Goal: Task Accomplishment & Management: Manage account settings

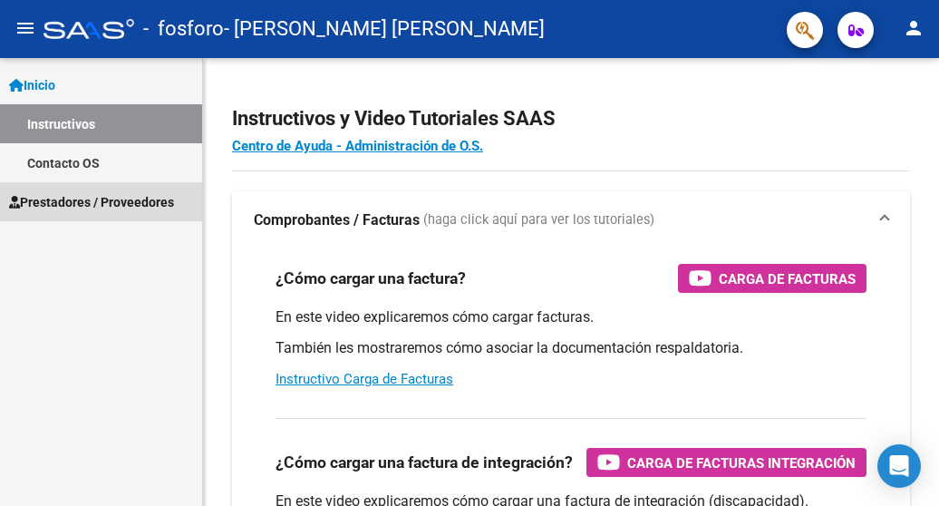
click at [156, 215] on link "Prestadores / Proveedores" at bounding box center [101, 201] width 202 height 39
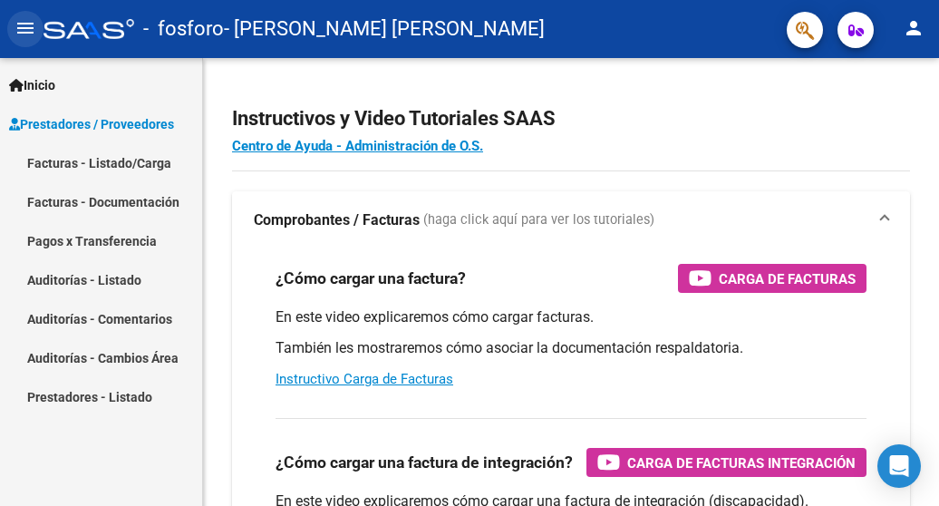
click at [27, 35] on mat-icon "menu" at bounding box center [26, 28] width 22 height 22
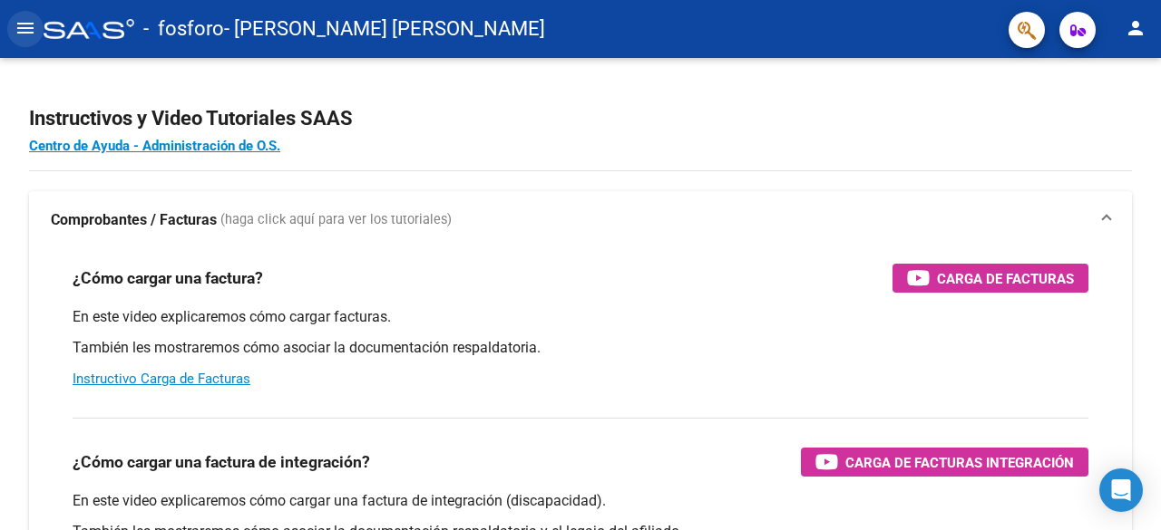
click at [15, 39] on button "menu" at bounding box center [25, 29] width 36 height 36
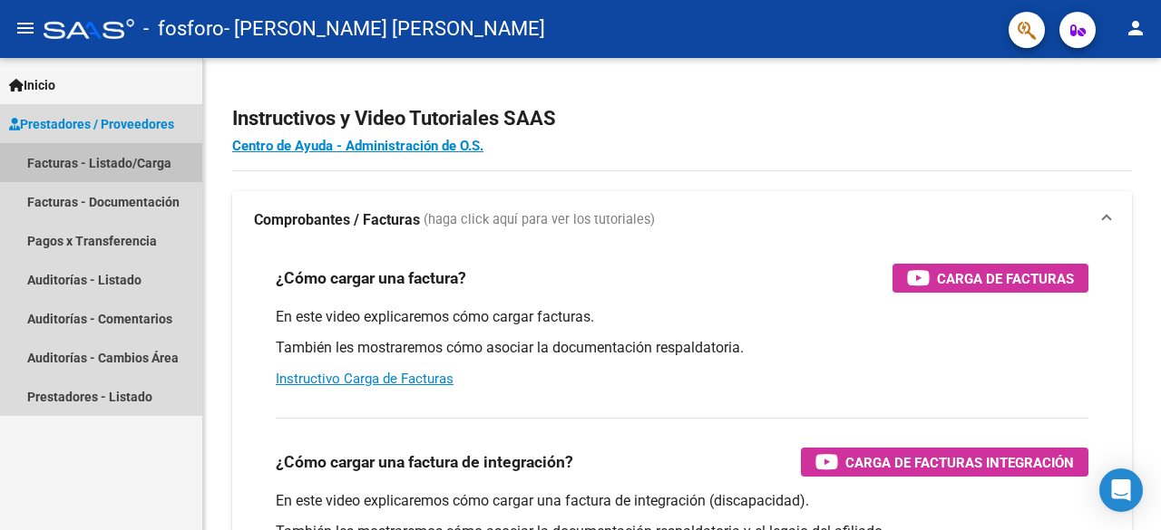
click at [71, 159] on link "Facturas - Listado/Carga" at bounding box center [101, 162] width 202 height 39
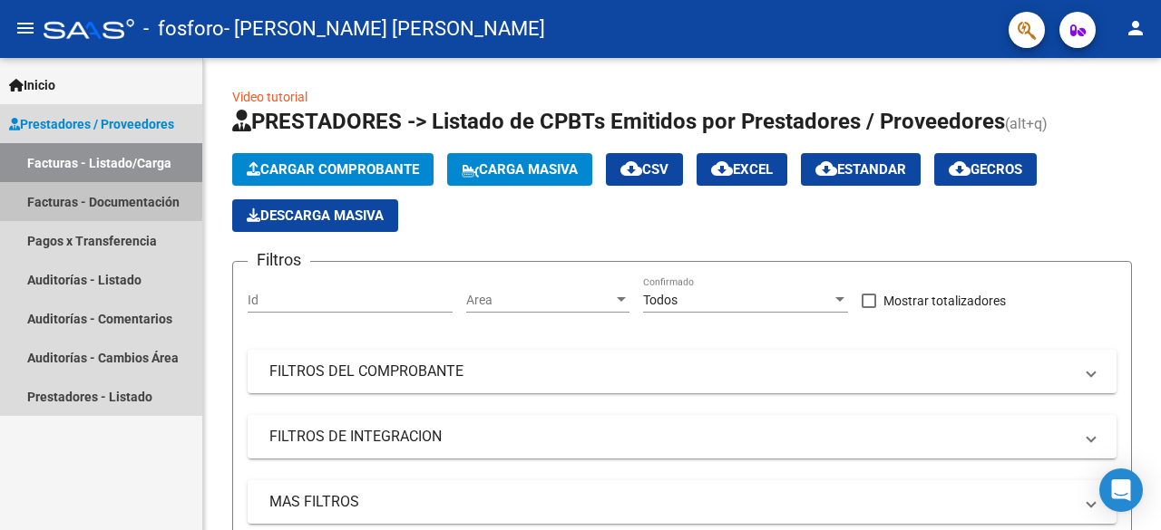
click at [75, 199] on link "Facturas - Documentación" at bounding box center [101, 201] width 202 height 39
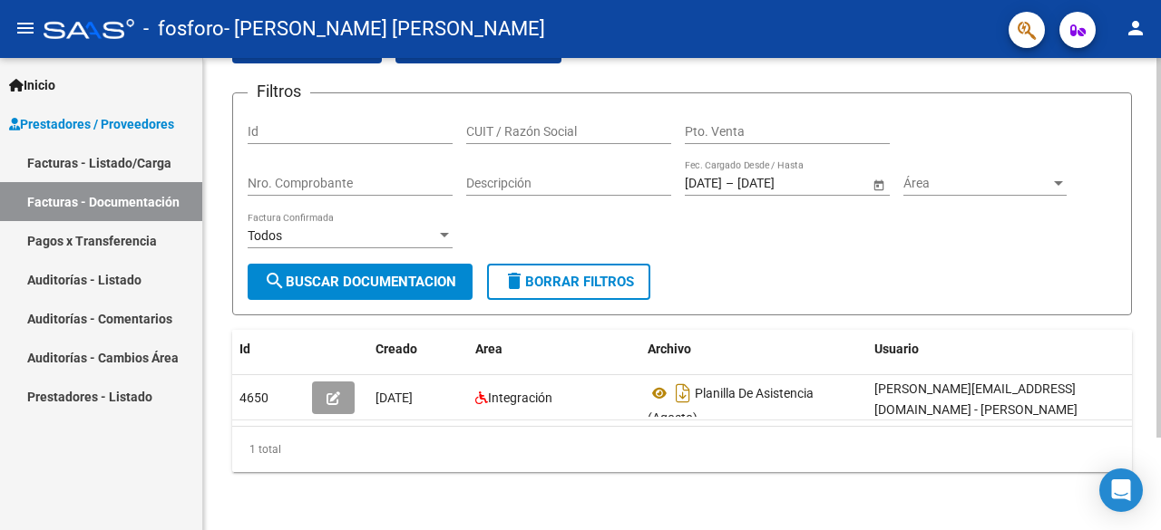
scroll to position [115, 0]
click at [938, 505] on html "menu - fosforo - [PERSON_NAME] [PERSON_NAME] person Inicio Instructivos Contact…" at bounding box center [580, 265] width 1161 height 530
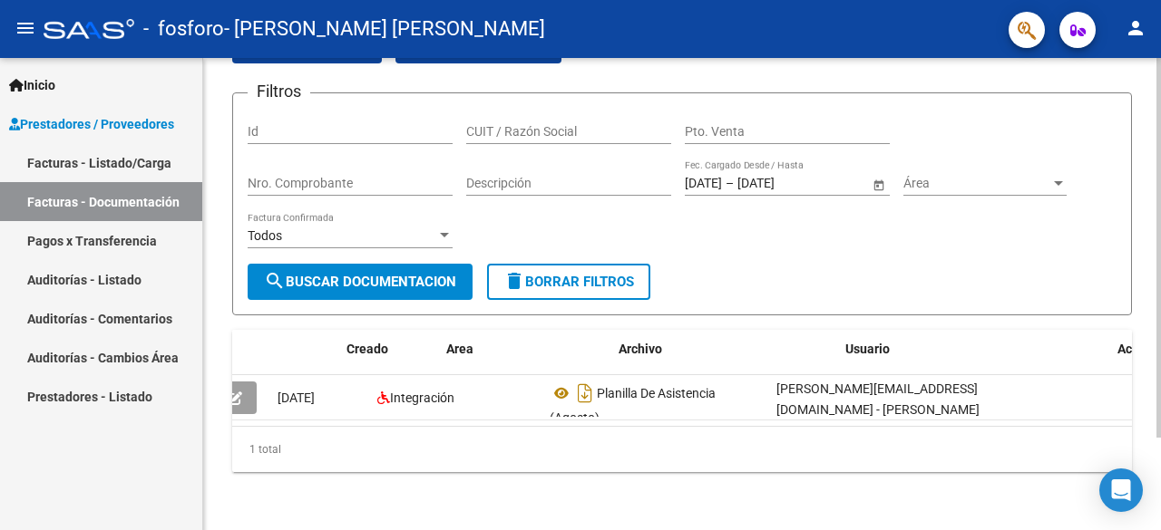
scroll to position [0, 0]
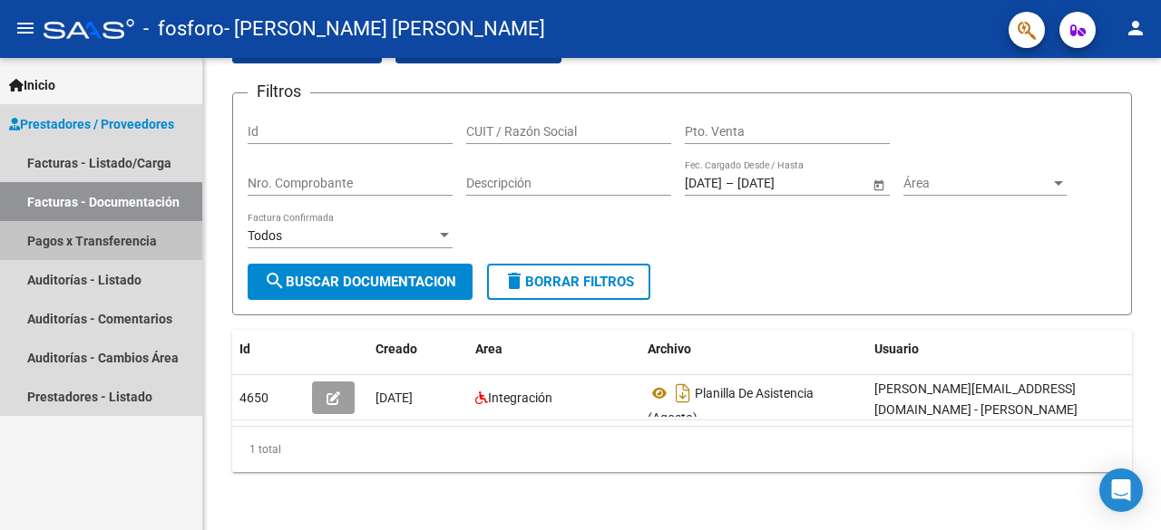
click at [115, 246] on link "Pagos x Transferencia" at bounding box center [101, 240] width 202 height 39
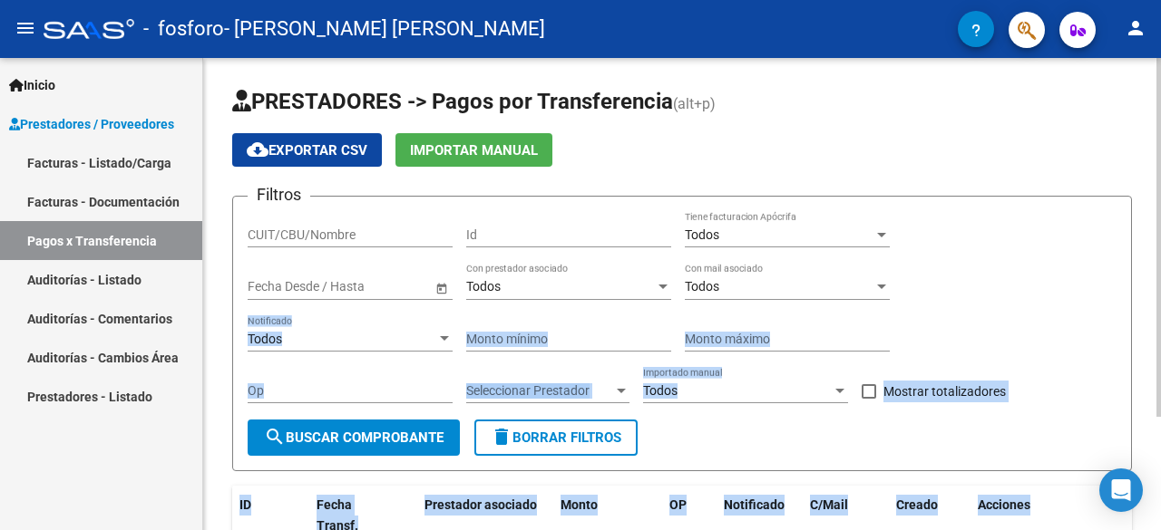
drag, startPoint x: 1153, startPoint y: 296, endPoint x: 1155, endPoint y: 347, distance: 51.7
click at [938, 347] on div "PRESTADORES -> Pagos por Transferencia (alt+p) cloud_download Exportar CSV Impo…" at bounding box center [684, 369] width 962 height 623
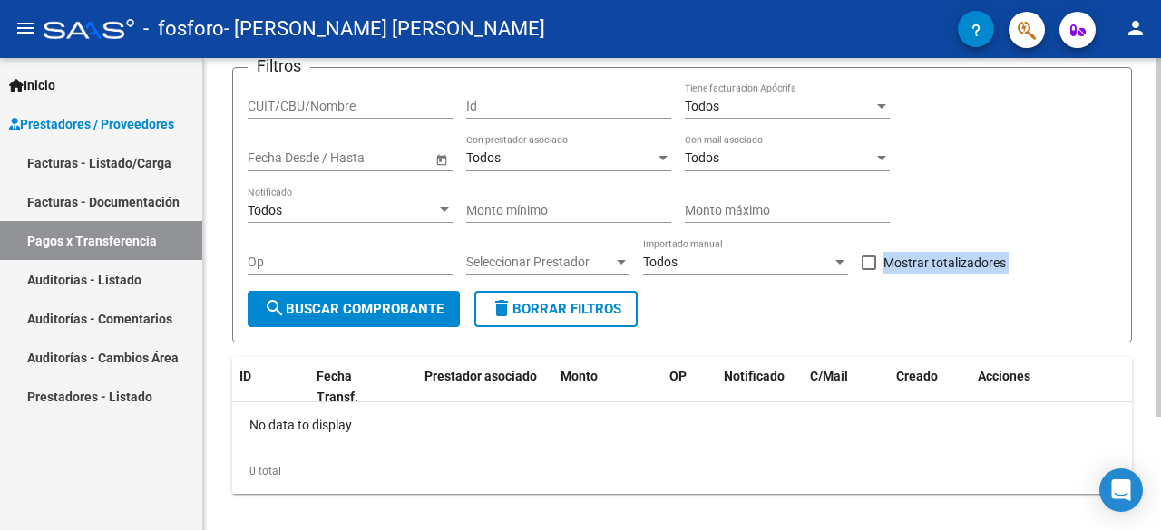
scroll to position [149, 0]
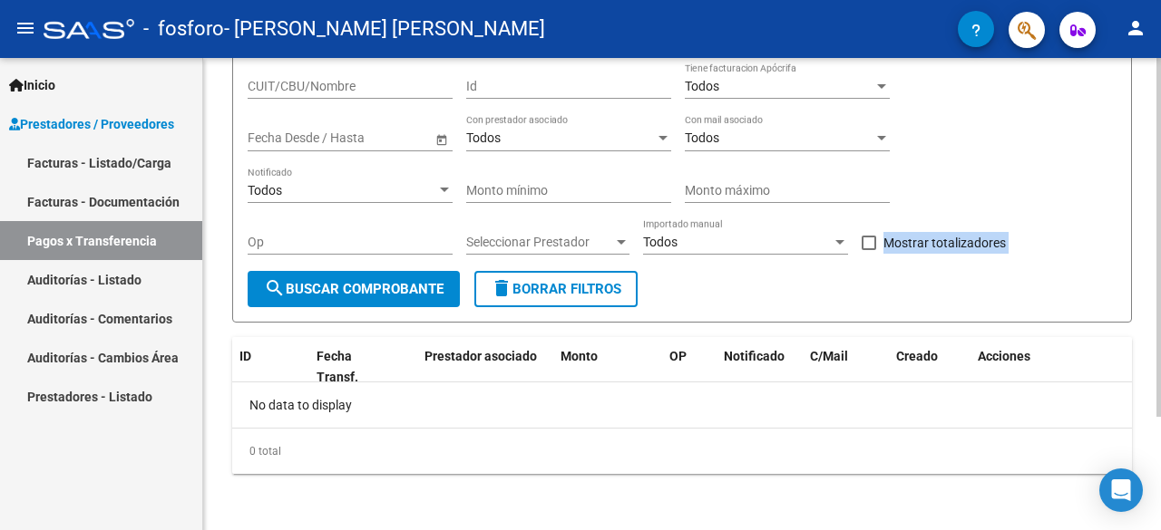
click at [938, 382] on div at bounding box center [1158, 349] width 5 height 359
